Goal: Task Accomplishment & Management: Use online tool/utility

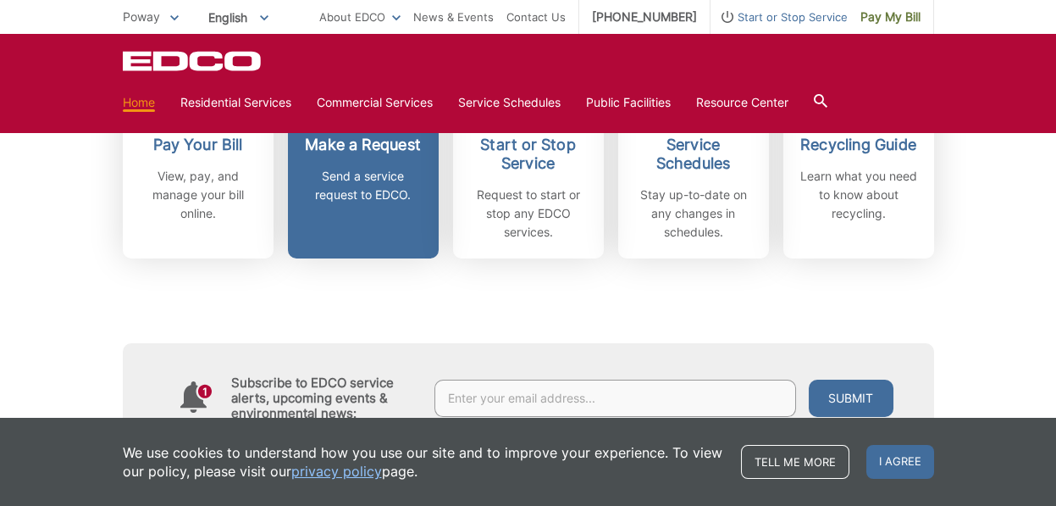
scroll to position [508, 0]
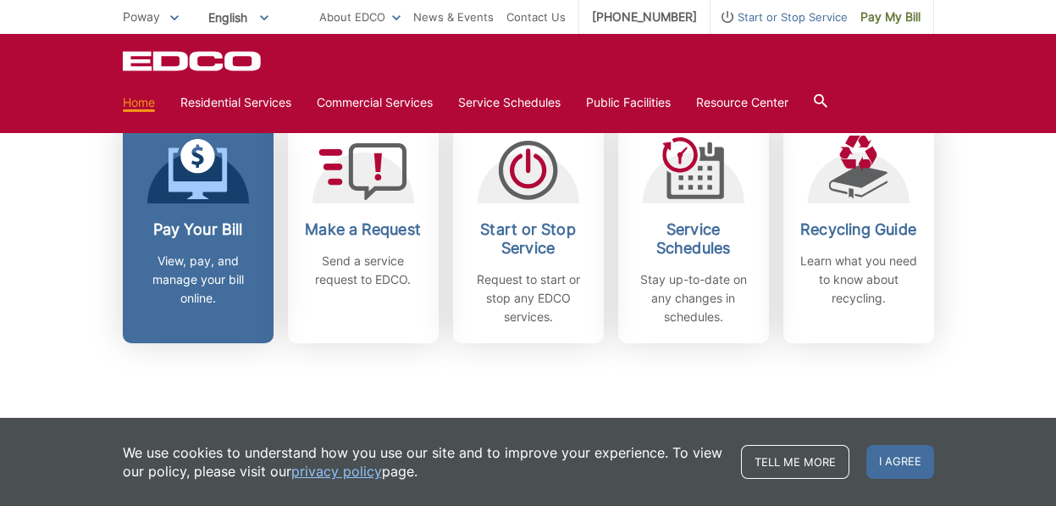
click at [197, 271] on p "View, pay, and manage your bill online." at bounding box center [198, 280] width 125 height 56
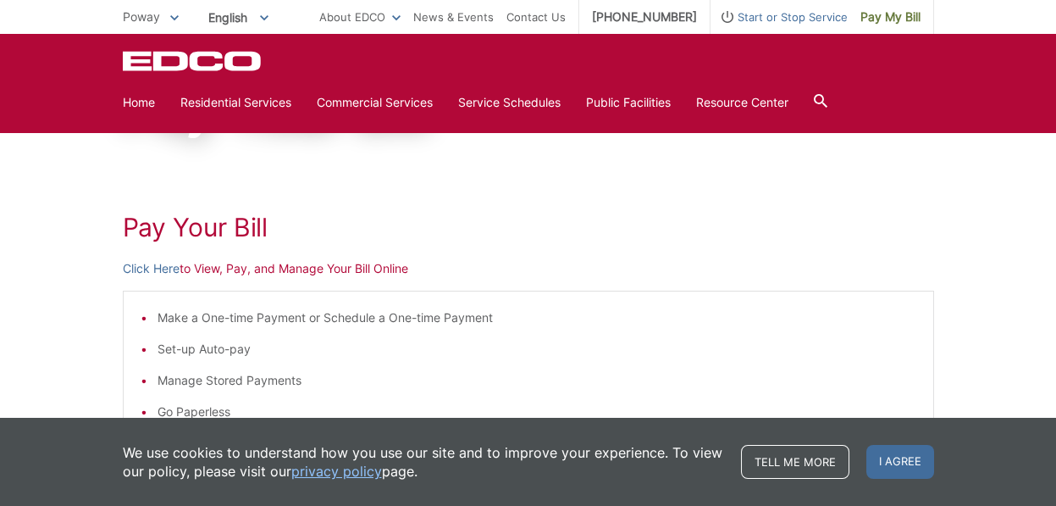
scroll to position [254, 0]
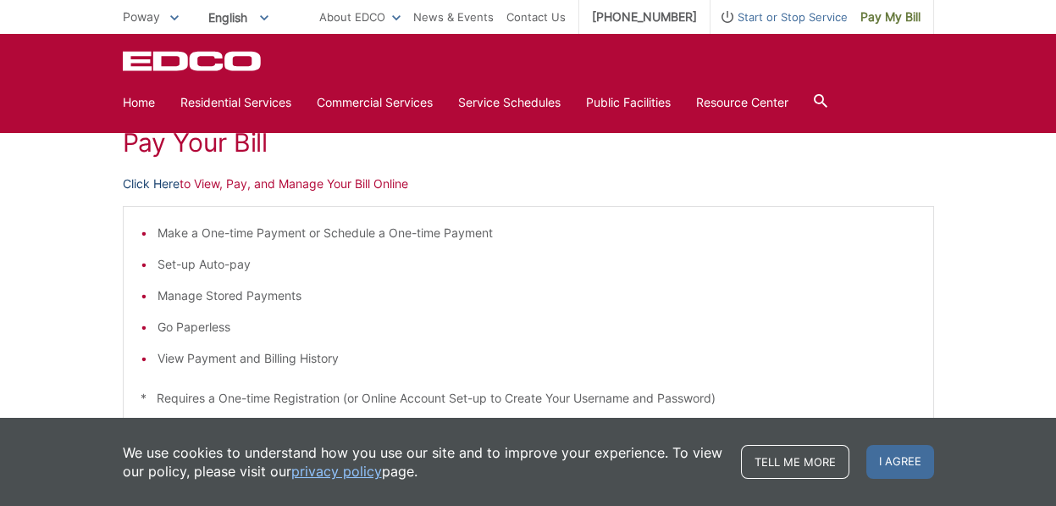
click at [145, 179] on link "Click Here" at bounding box center [151, 184] width 57 height 19
click at [139, 181] on link "Click Here" at bounding box center [151, 184] width 57 height 19
click at [145, 180] on link "Click Here" at bounding box center [151, 184] width 57 height 19
